Goal: Check status: Check status

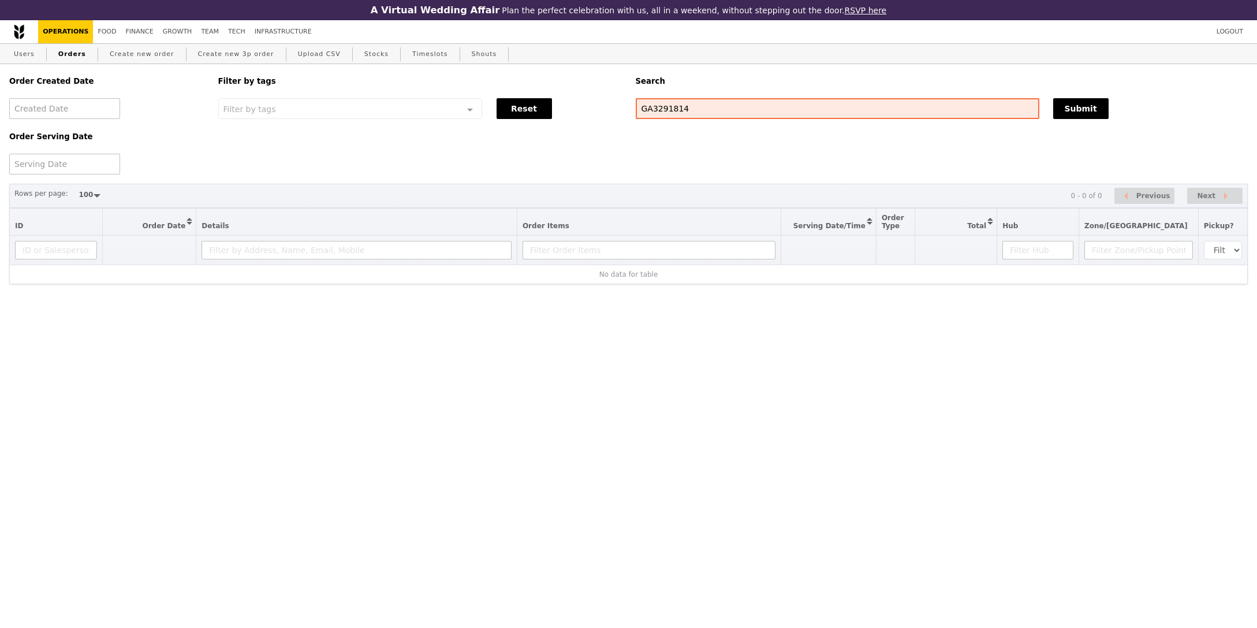
select select "100"
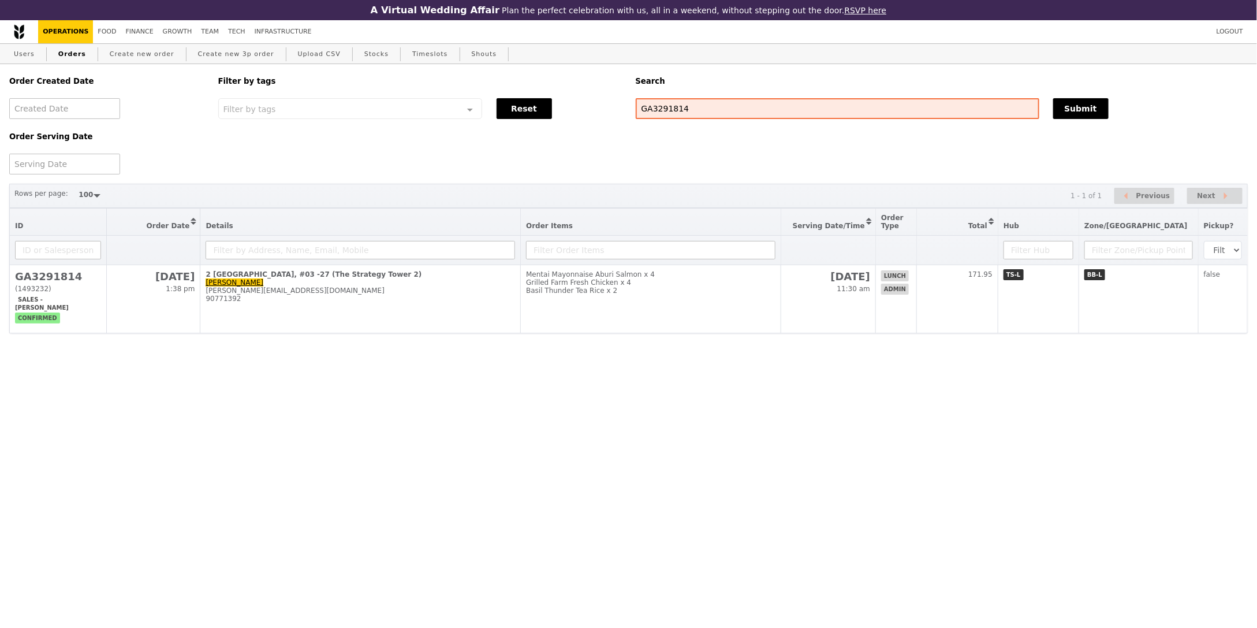
click at [840, 247] on th at bounding box center [828, 250] width 95 height 29
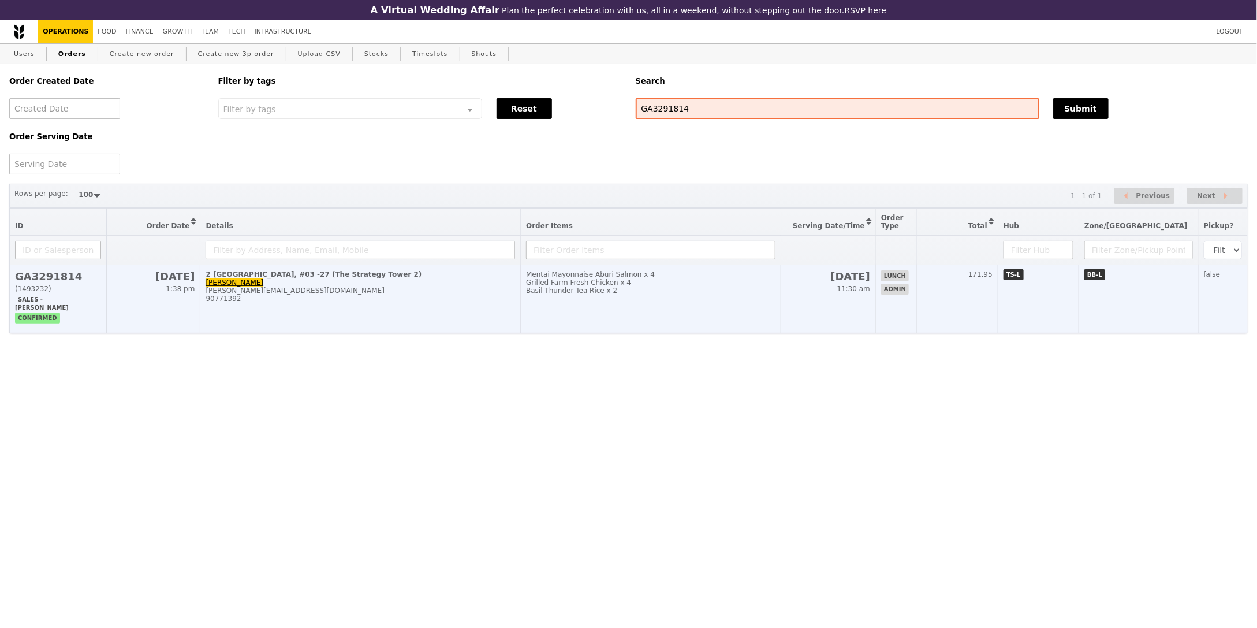
click at [870, 281] on h2 "[DATE]" at bounding box center [828, 276] width 84 height 12
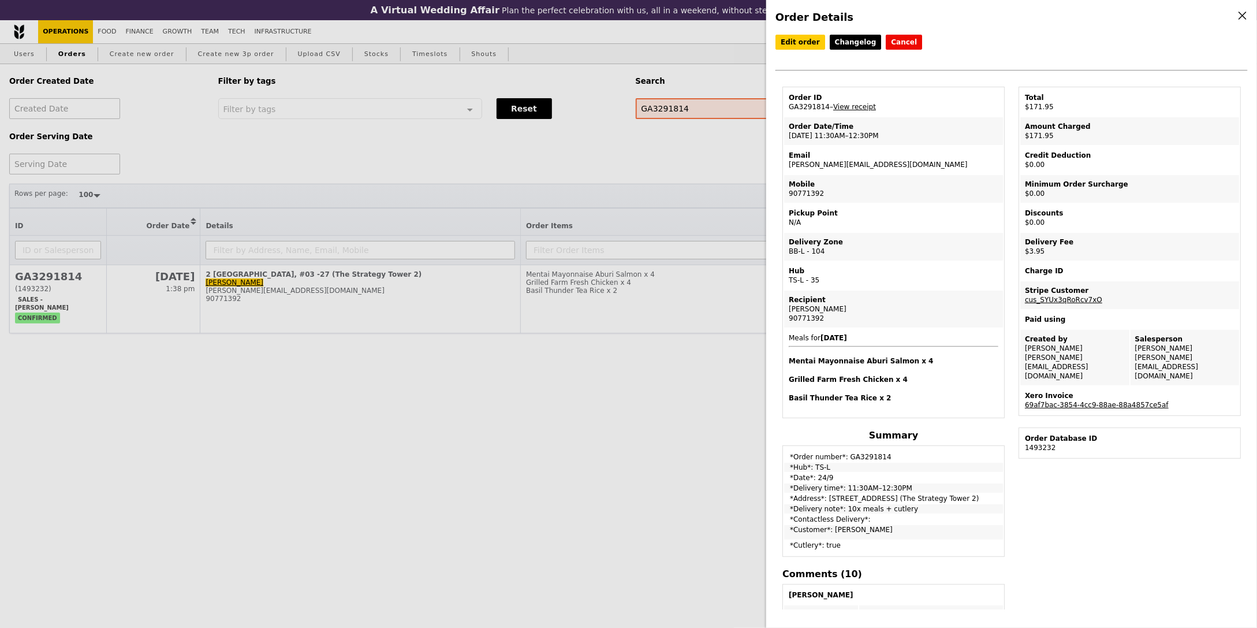
click at [819, 109] on td "Order ID GA3291814 – View receipt" at bounding box center [893, 102] width 219 height 28
copy td "GA3291814"
